Goal: Task Accomplishment & Management: Manage account settings

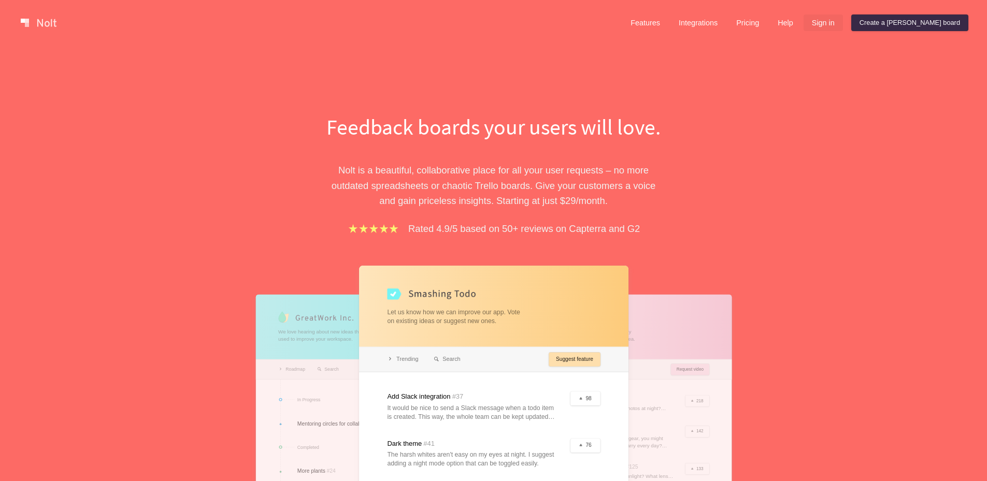
click at [843, 25] on link "Sign in" at bounding box center [823, 23] width 39 height 17
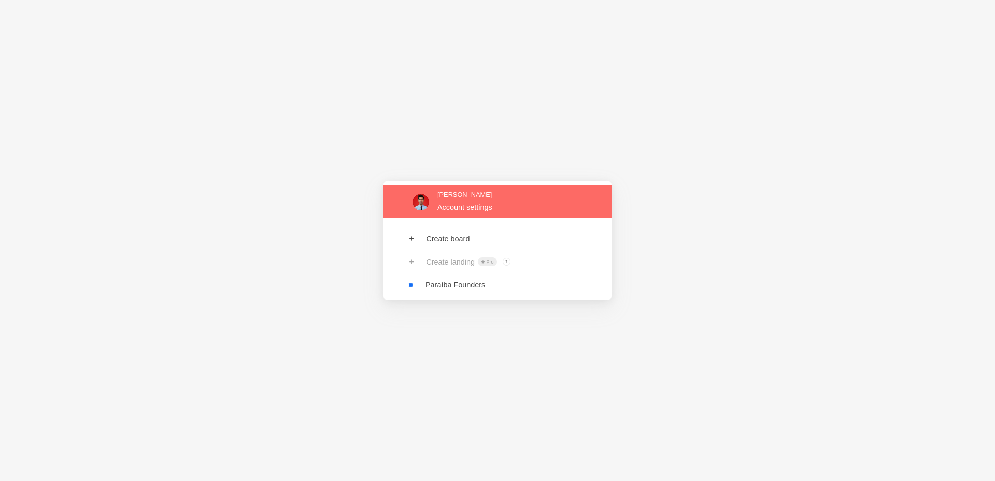
click at [460, 202] on link at bounding box center [497, 202] width 228 height 34
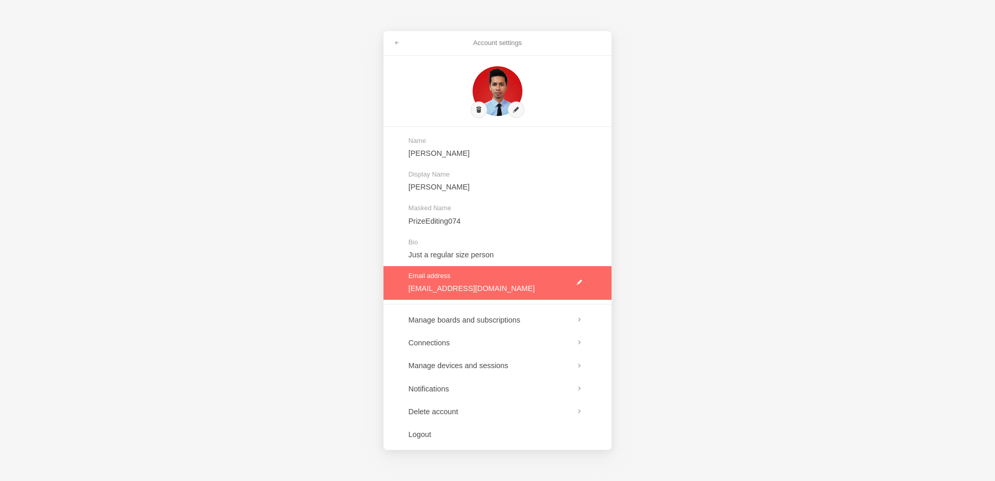
click at [581, 283] on link at bounding box center [497, 283] width 228 height 34
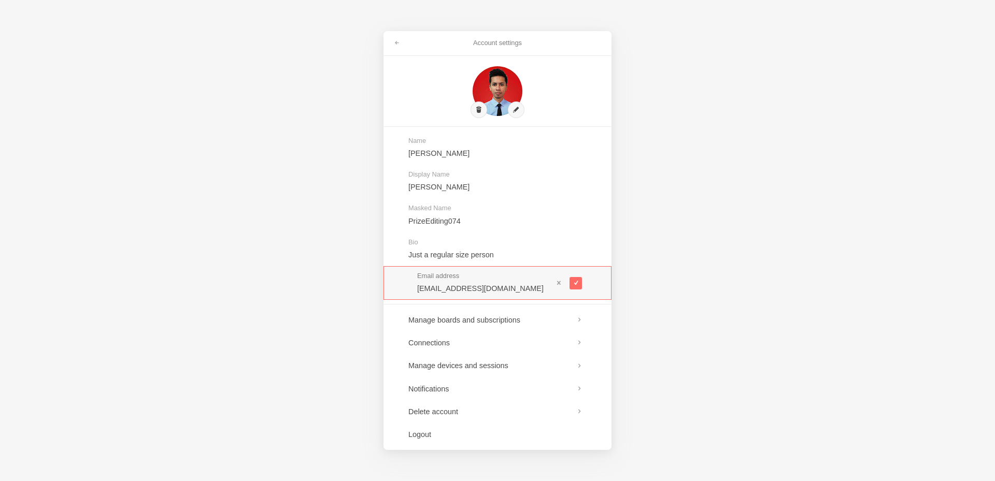
click at [739, 274] on div "Account settings Name Indra Satriawan Display Name LJ Rafael Masked Name PrizeE…" at bounding box center [497, 240] width 995 height 481
click at [580, 285] on button at bounding box center [576, 283] width 12 height 12
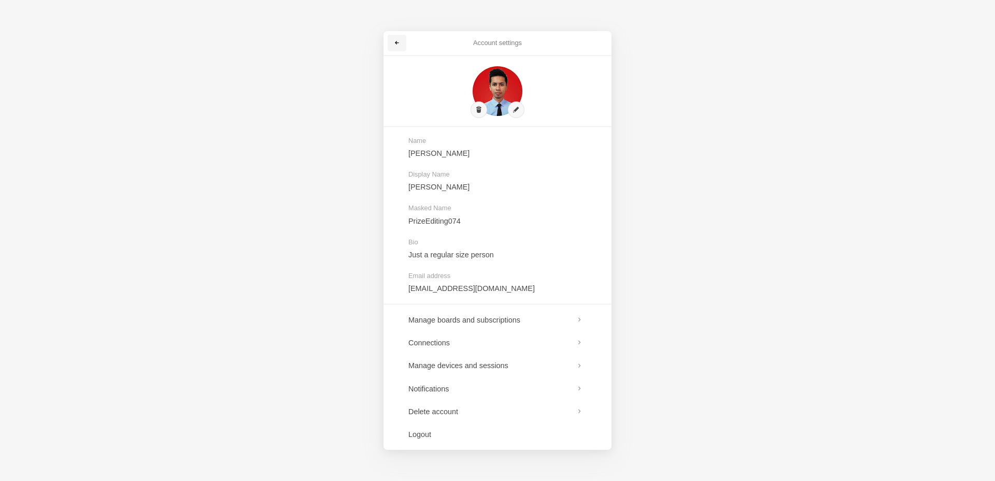
click at [398, 42] on span at bounding box center [397, 43] width 6 height 6
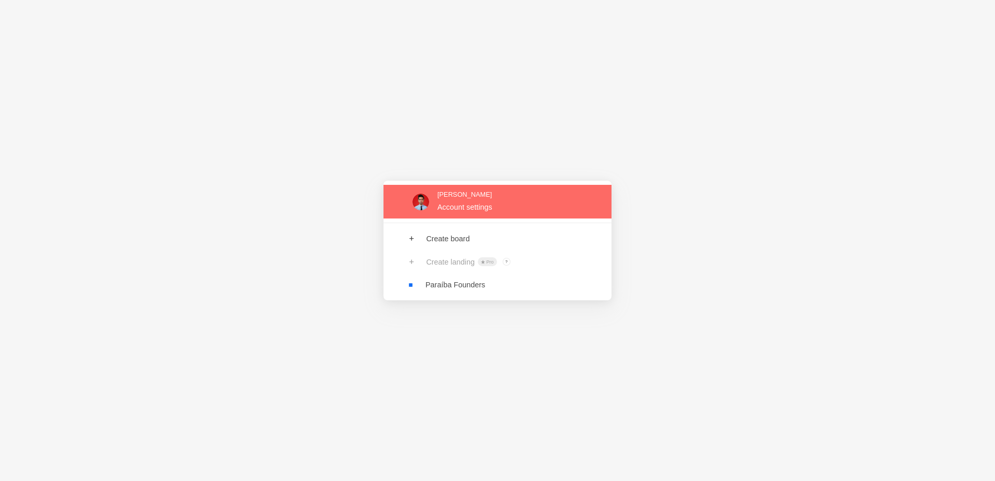
click at [473, 198] on link at bounding box center [497, 202] width 228 height 34
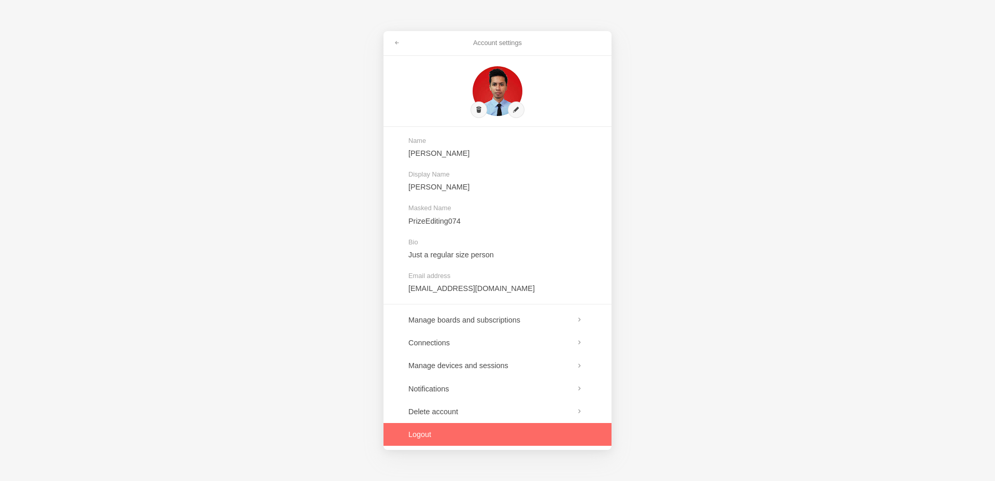
click at [420, 430] on link at bounding box center [497, 434] width 228 height 23
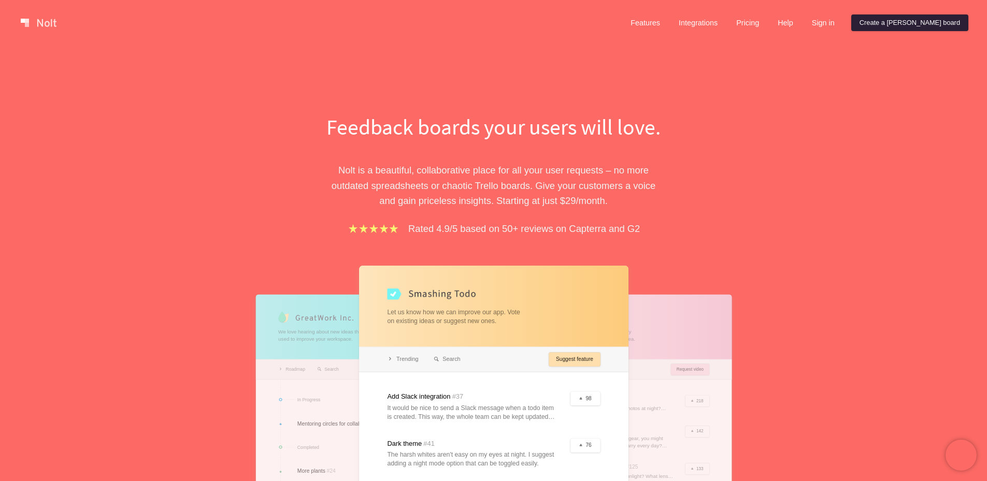
click at [919, 23] on link "Create a [PERSON_NAME] board" at bounding box center [909, 23] width 117 height 17
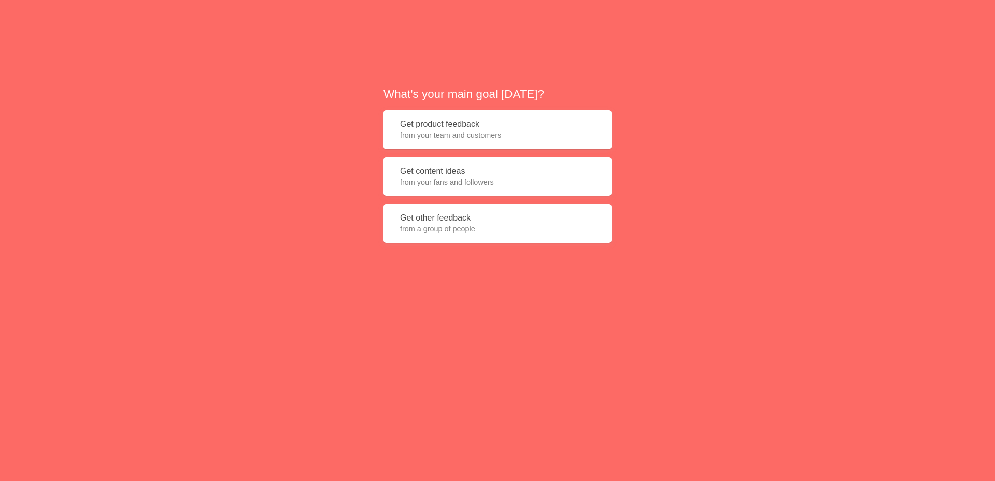
click at [722, 226] on div "What's your main goal [DATE]? Get product feedback from your team and customers…" at bounding box center [497, 168] width 995 height 337
drag, startPoint x: 473, startPoint y: 165, endPoint x: 494, endPoint y: 174, distance: 23.2
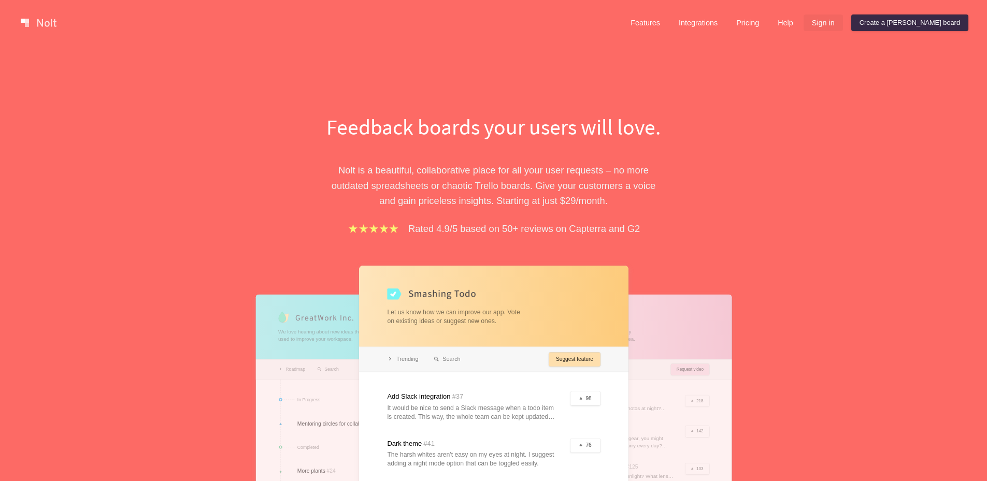
click at [843, 26] on link "Sign in" at bounding box center [823, 23] width 39 height 17
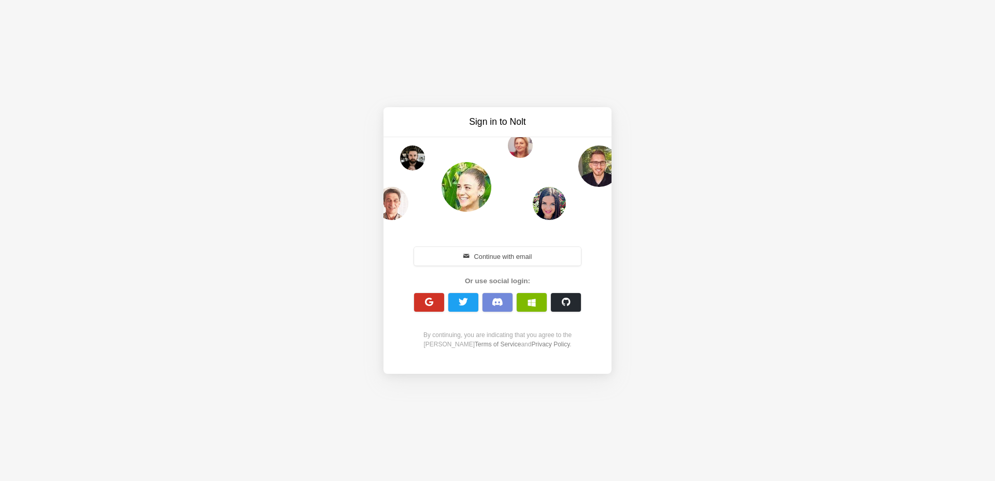
click at [431, 305] on span "button" at bounding box center [429, 302] width 10 height 10
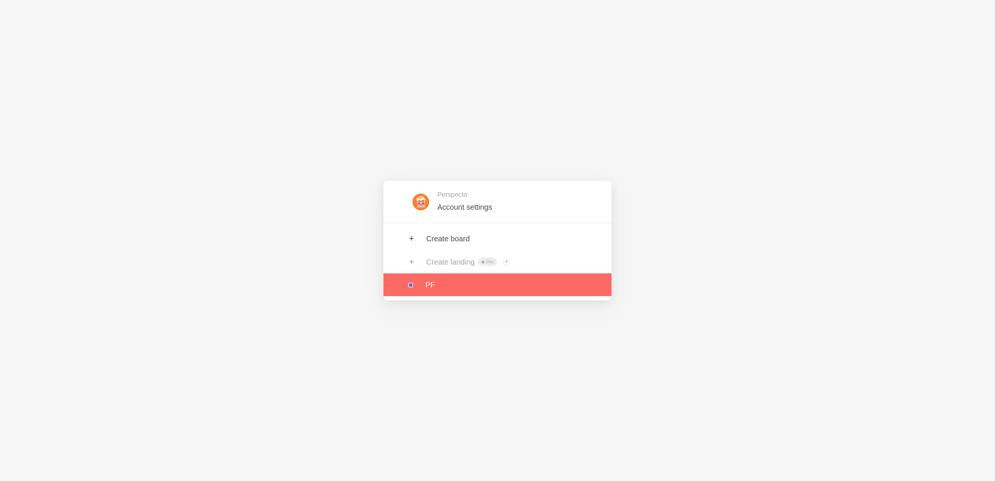
click at [450, 288] on link at bounding box center [497, 285] width 228 height 23
